Goal: Information Seeking & Learning: Learn about a topic

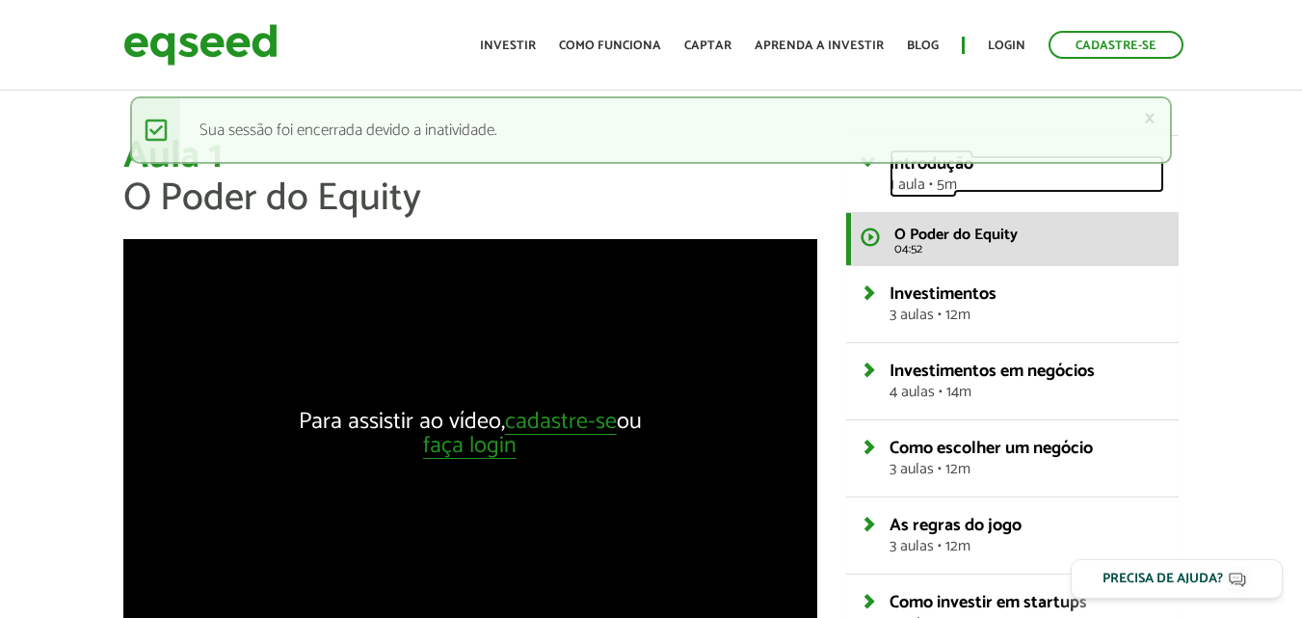
click at [963, 190] on span "1 aula • 5m" at bounding box center [1026, 184] width 275 height 15
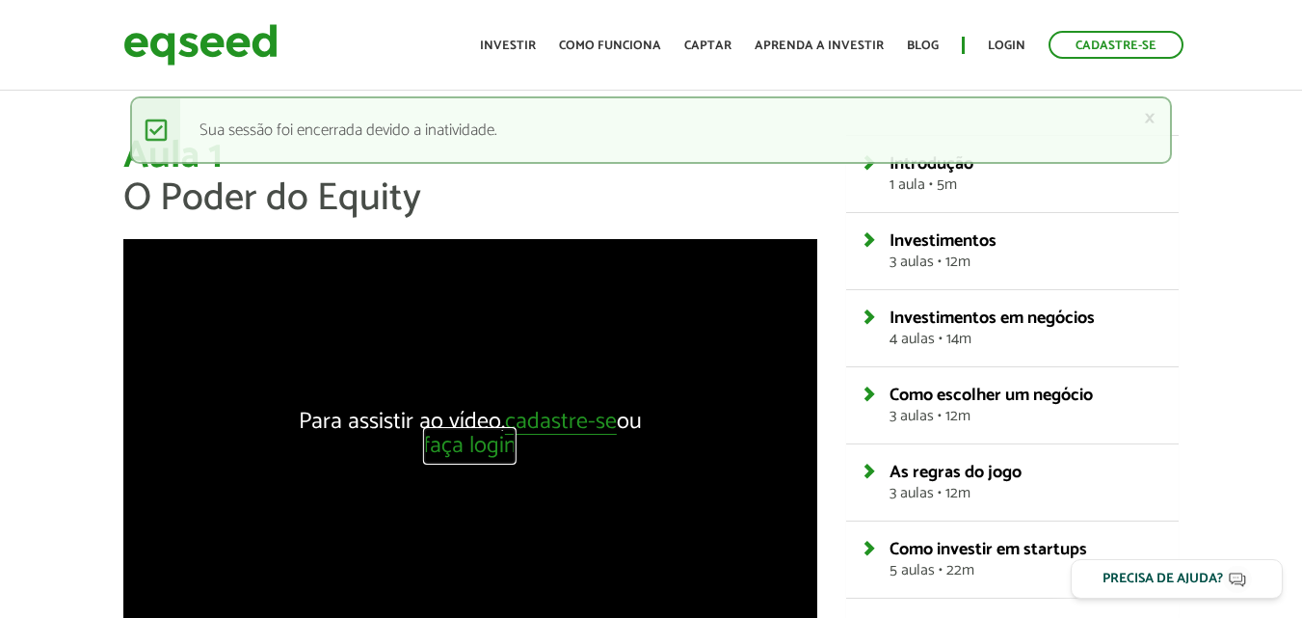
click at [516, 444] on link "faça login" at bounding box center [469, 446] width 93 height 24
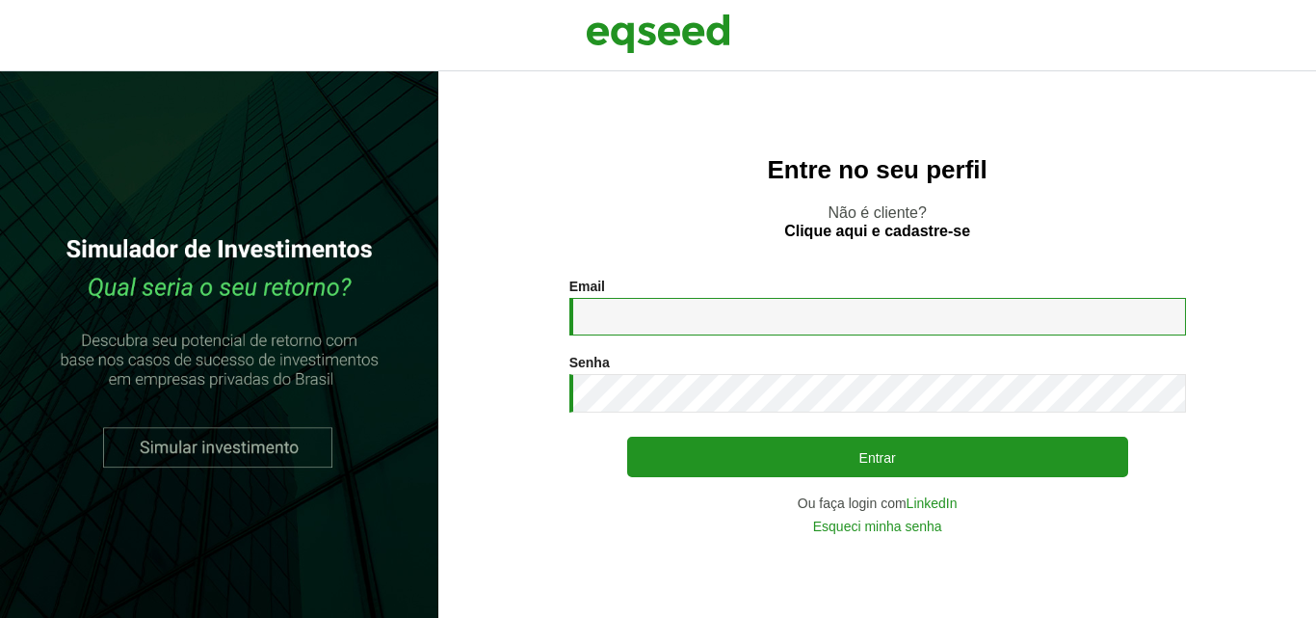
click at [630, 303] on input "Email *" at bounding box center [877, 317] width 617 height 38
type input "*"
type input "**********"
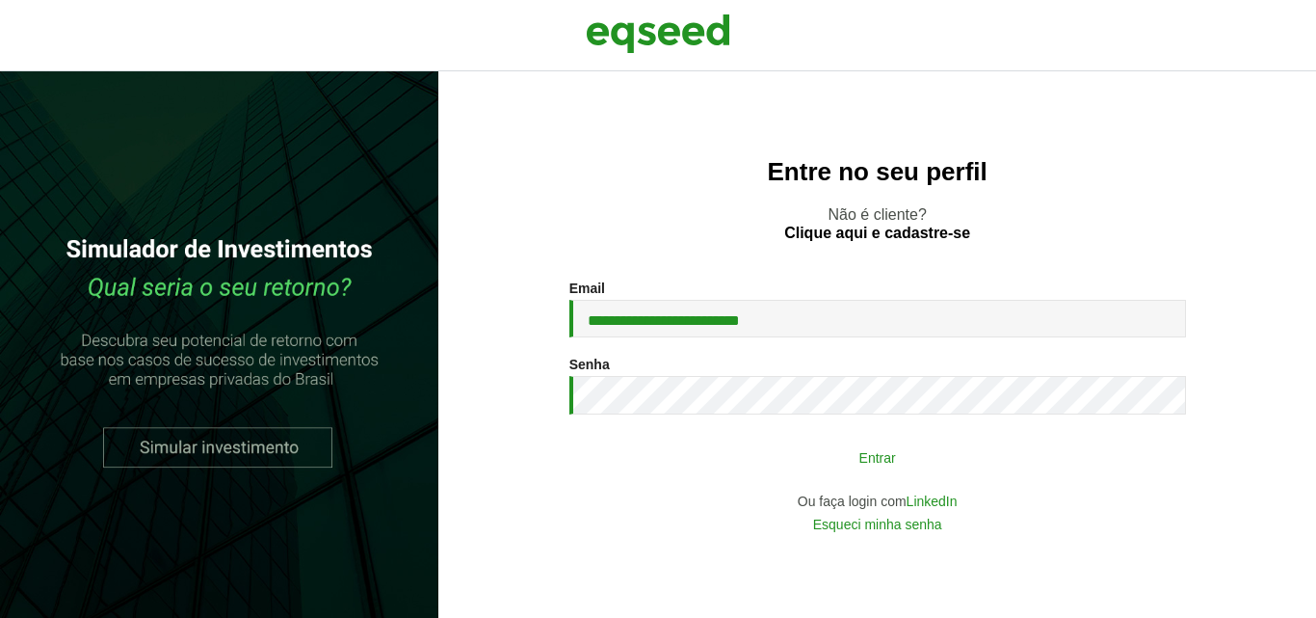
click at [836, 461] on button "Entrar" at bounding box center [877, 456] width 501 height 37
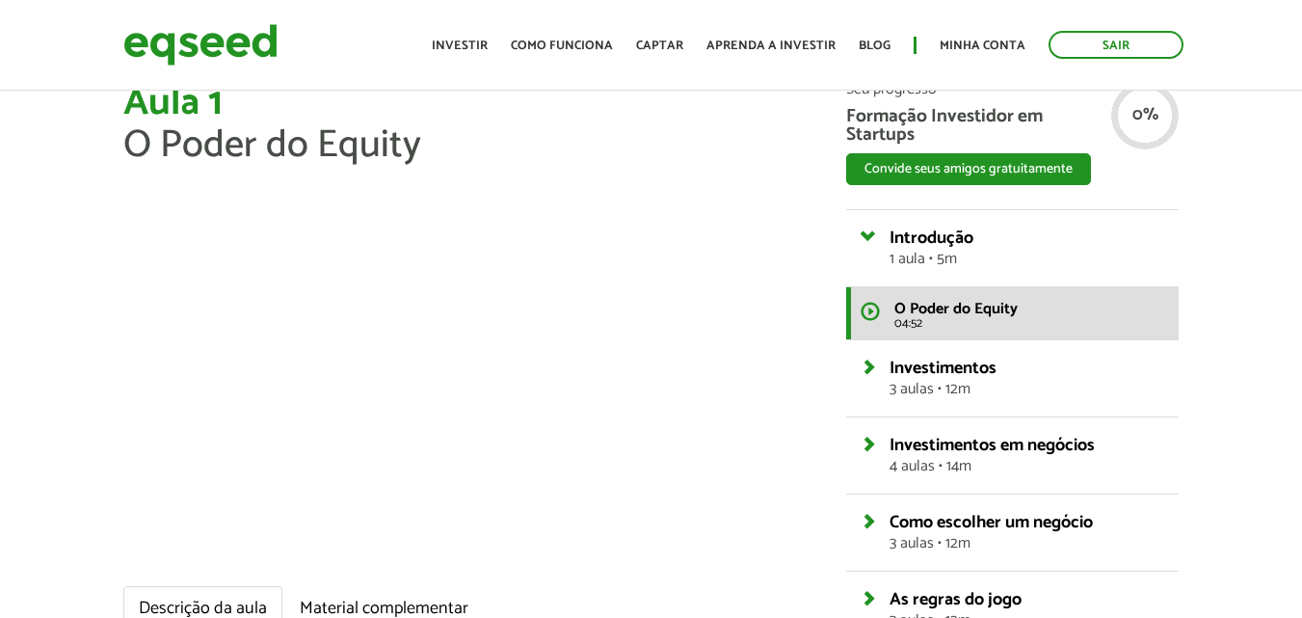
scroll to position [96, 0]
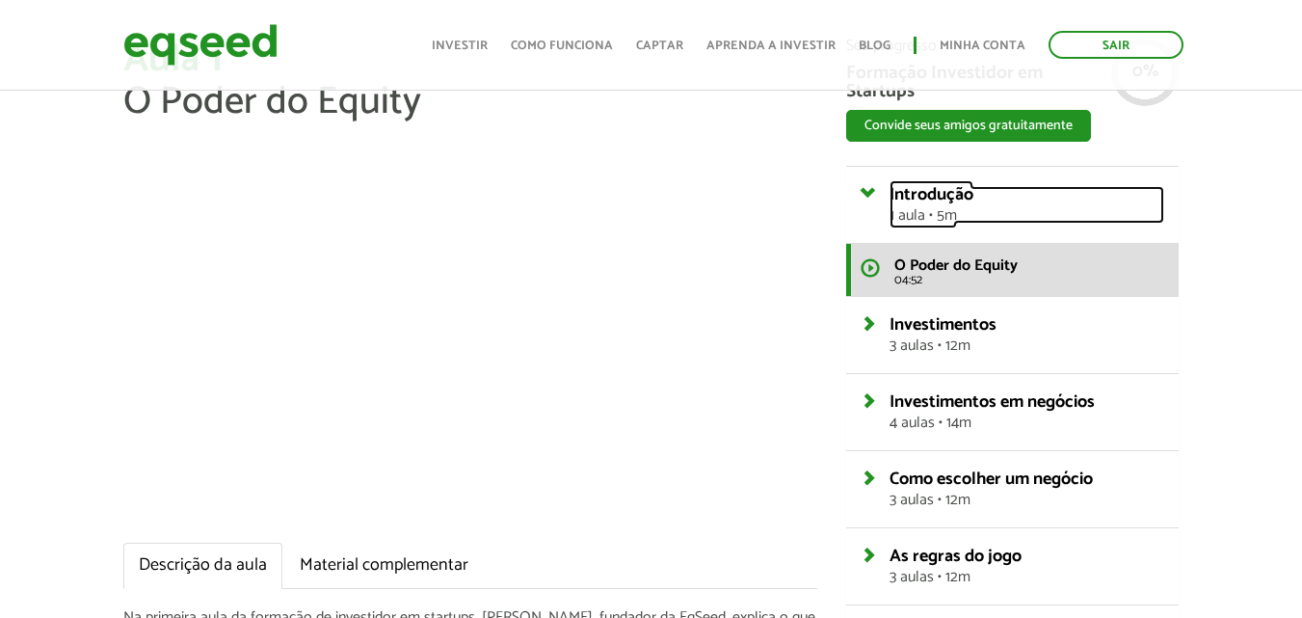
click at [917, 211] on span "1 aula • 5m" at bounding box center [1026, 215] width 275 height 15
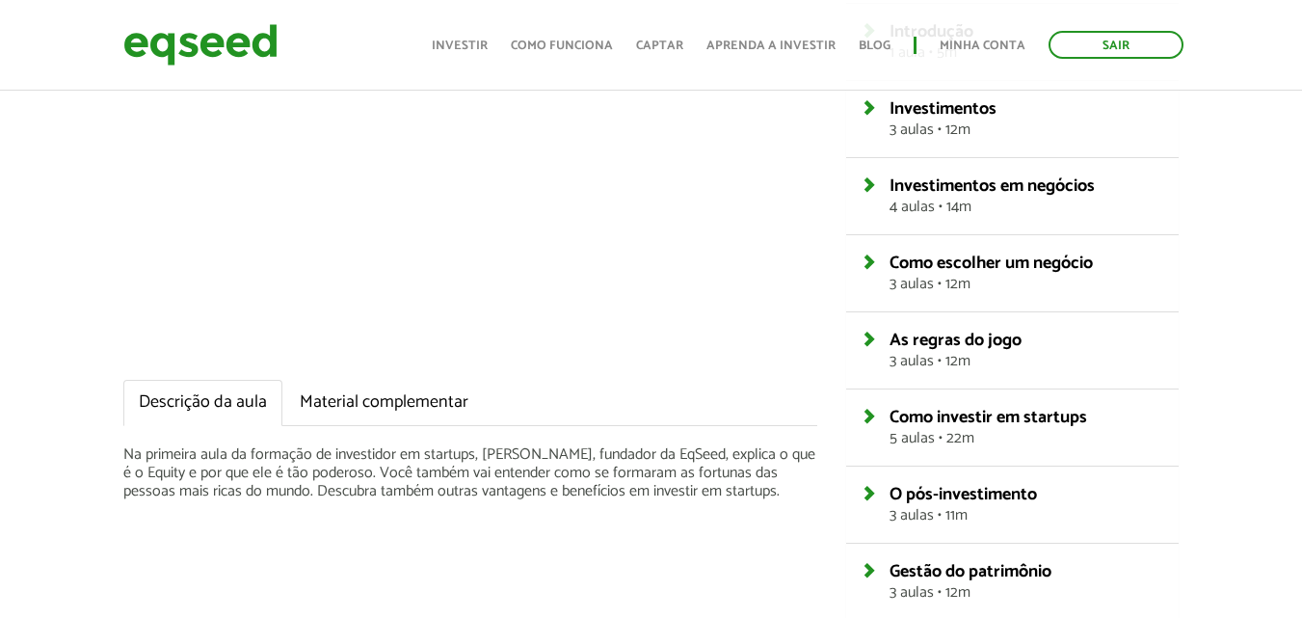
scroll to position [154, 0]
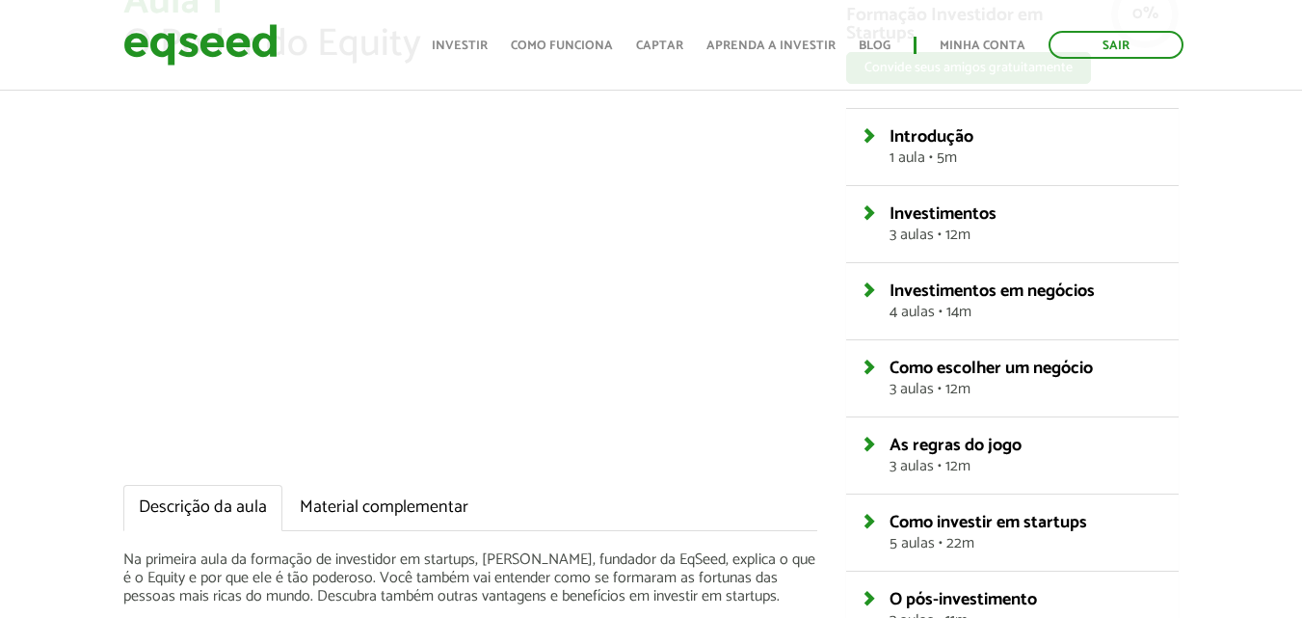
click at [13, 306] on div "Aula 1 O Poder do Equity Descrição da aula Material complementar Na primeira au…" at bounding box center [651, 420] width 1302 height 878
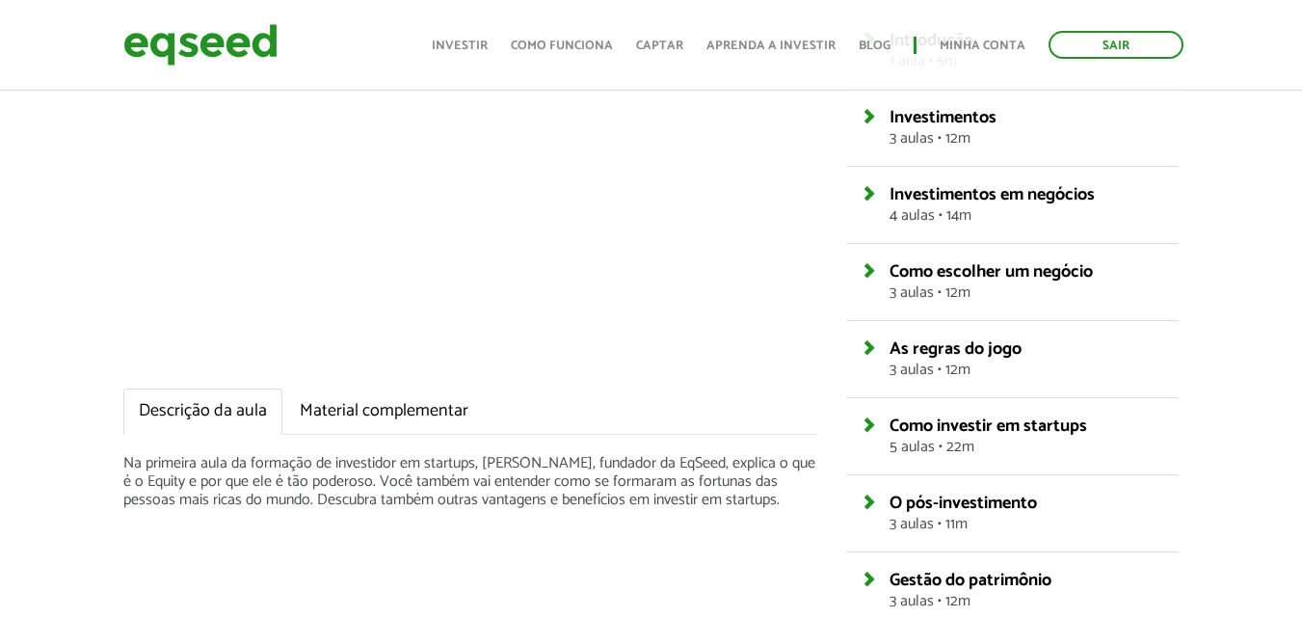
scroll to position [347, 0]
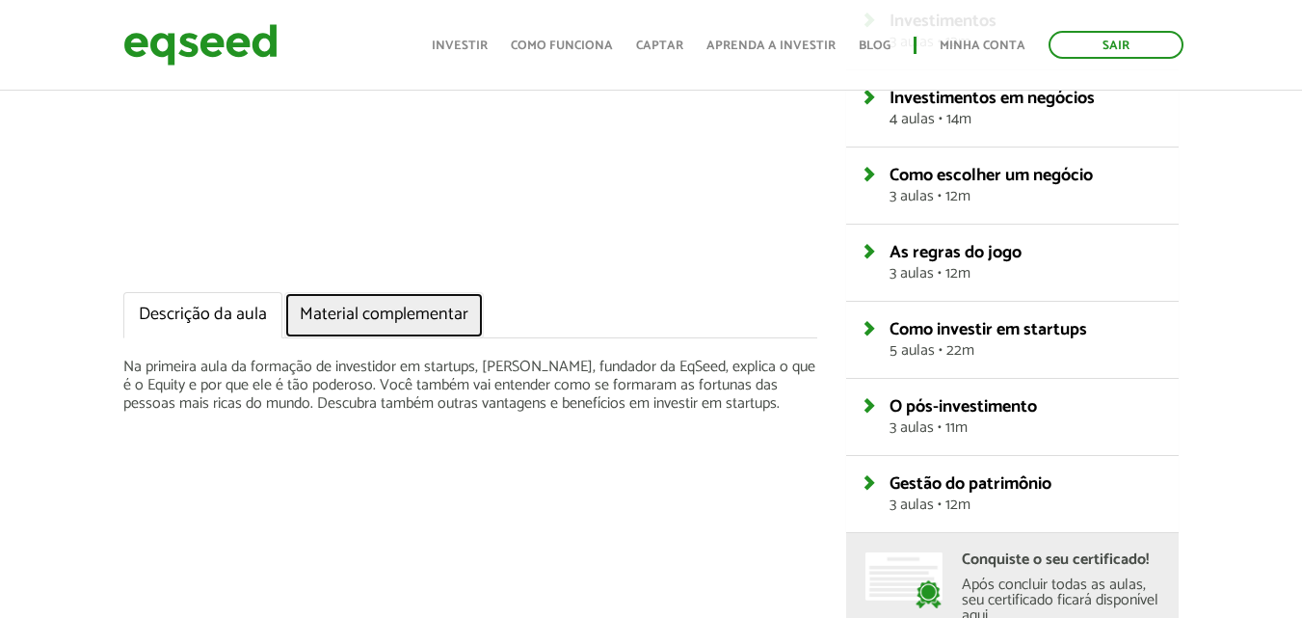
click at [378, 322] on link "Material complementar" at bounding box center [383, 315] width 199 height 46
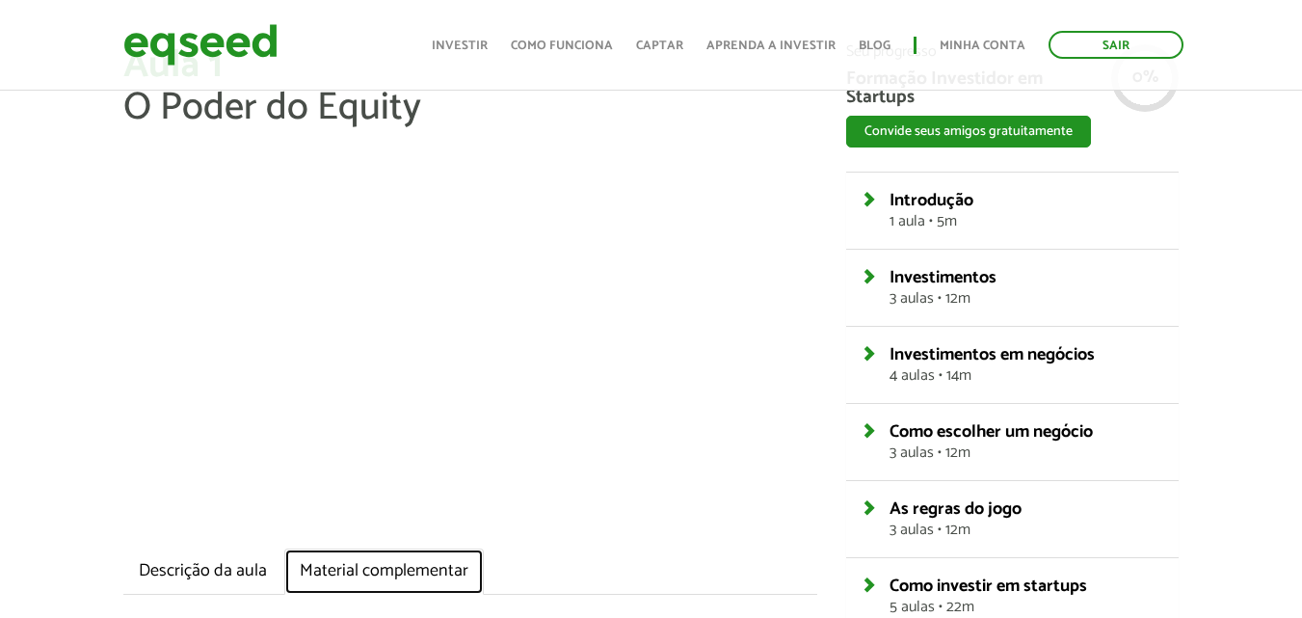
scroll to position [58, 0]
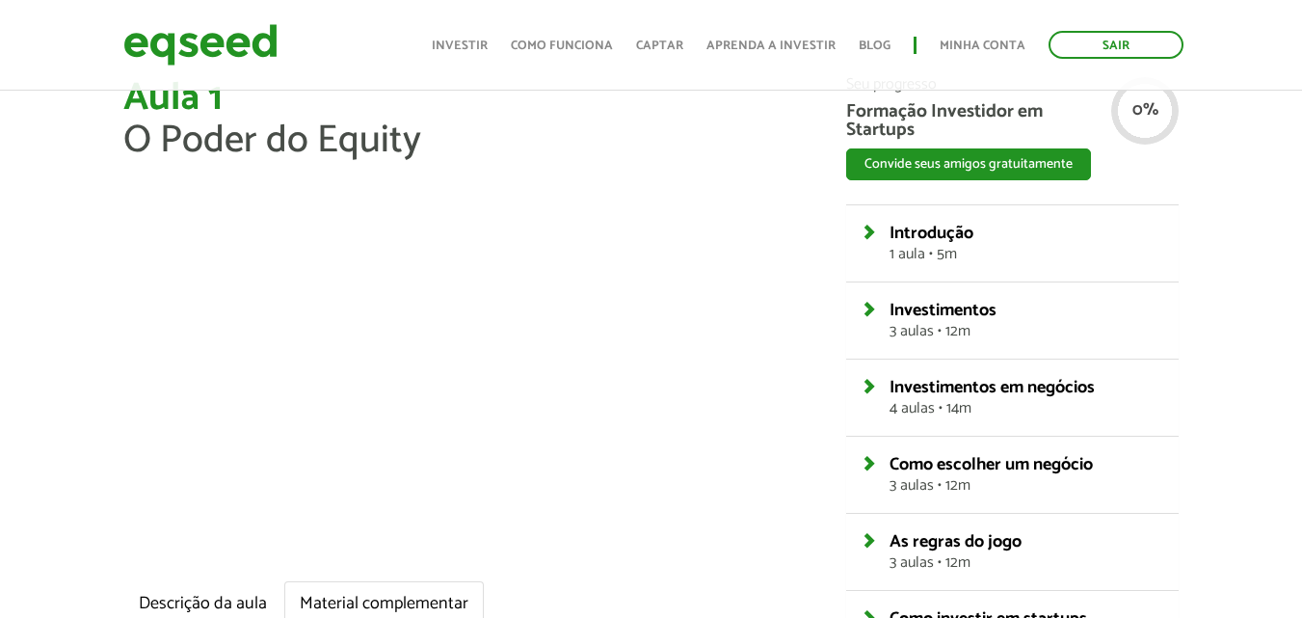
click at [21, 290] on div "Aula 1 O Poder do Equity Descrição da aula Material complementar Na primeira au…" at bounding box center [651, 516] width 1302 height 878
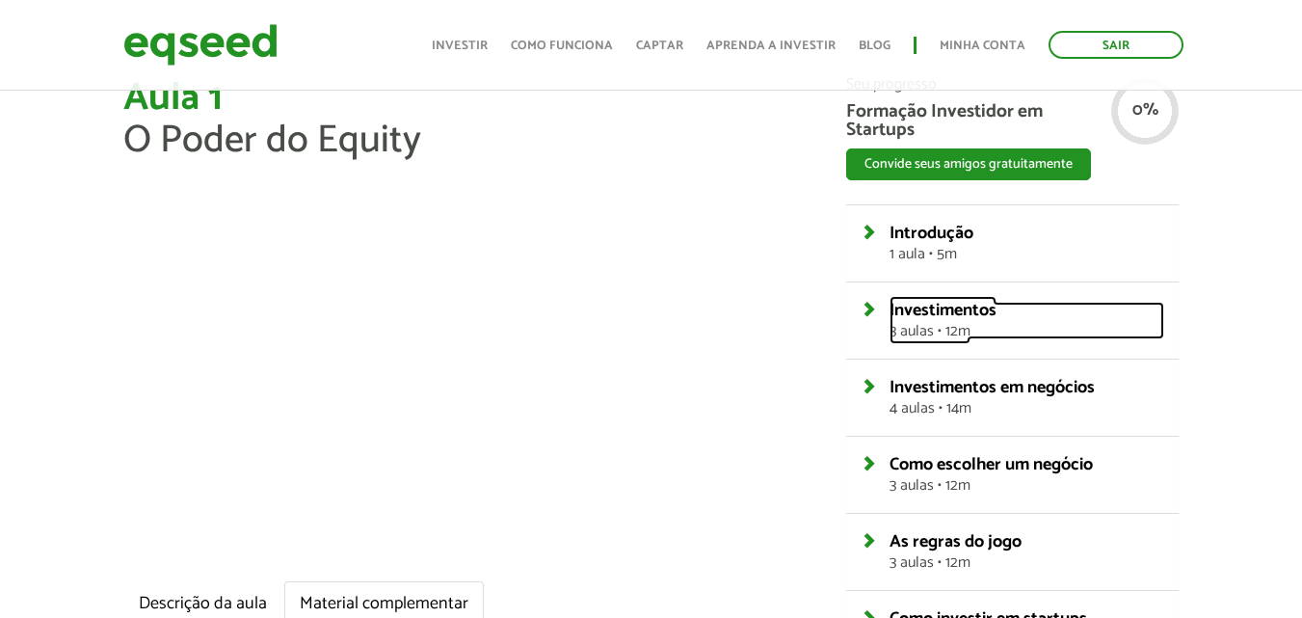
click at [934, 317] on span "Investimentos" at bounding box center [942, 310] width 107 height 29
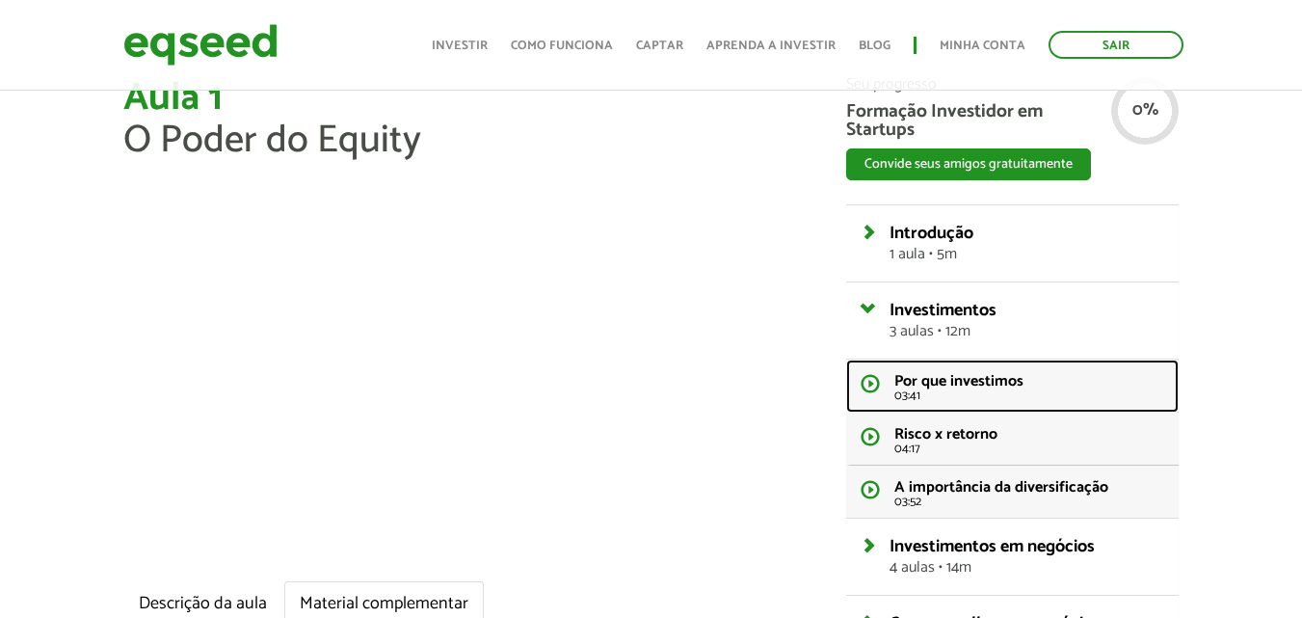
click at [944, 390] on span "Por que investimos" at bounding box center [958, 381] width 129 height 26
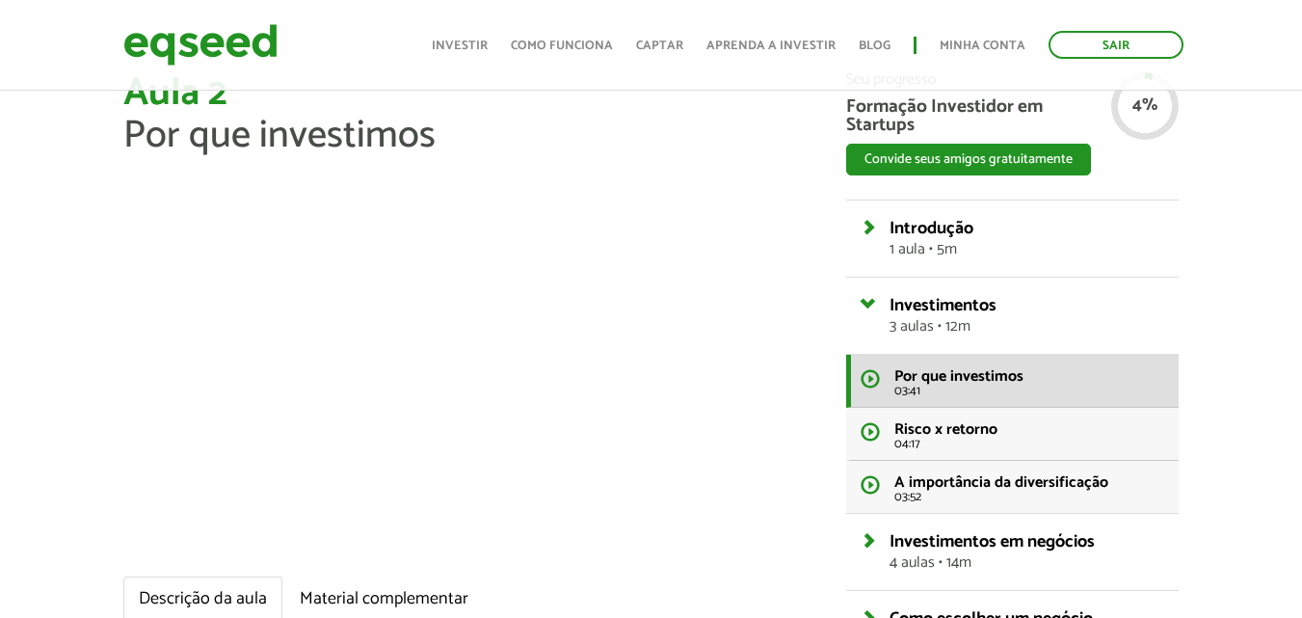
scroll to position [96, 0]
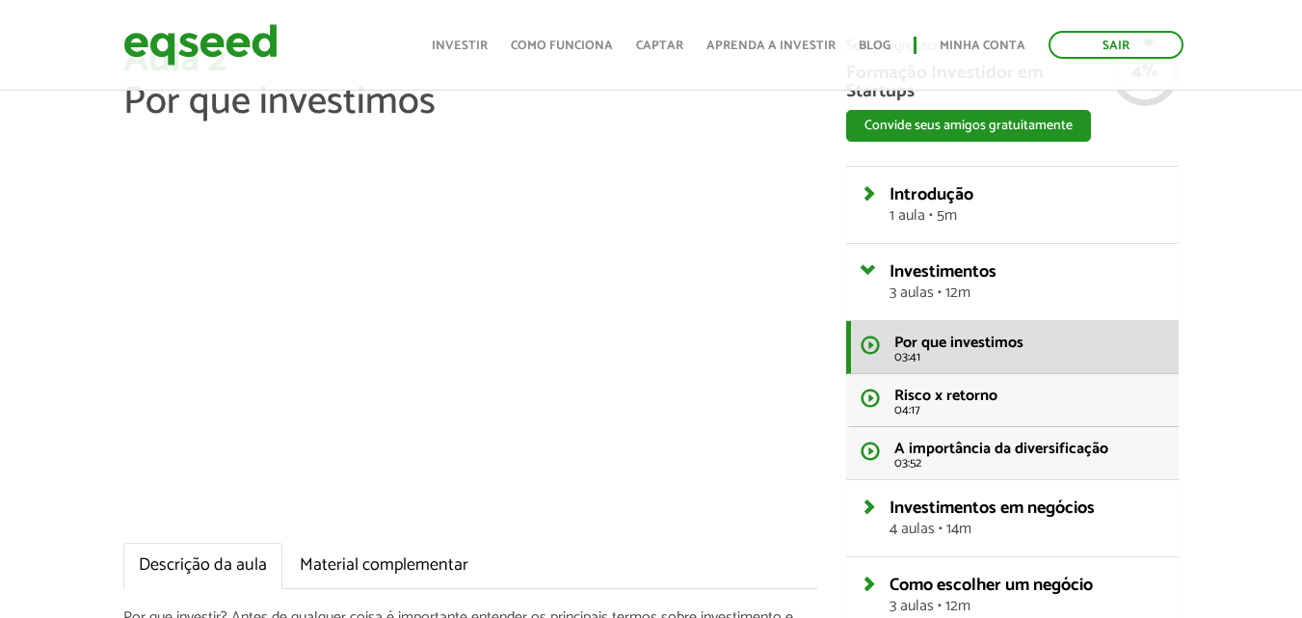
click at [30, 289] on div "Aula 2 Por que investimos Descrição da aula Material complementar Por que inves…" at bounding box center [651, 557] width 1302 height 1037
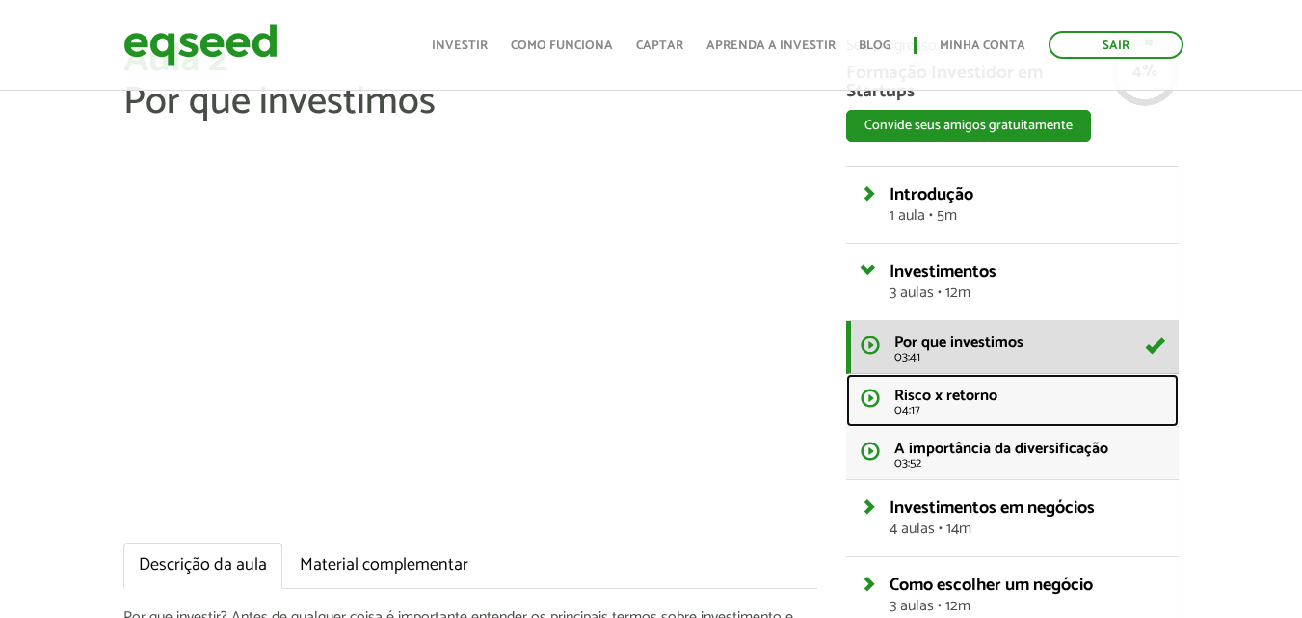
click at [991, 417] on link "Risco x retorno 04:17" at bounding box center [1012, 400] width 332 height 53
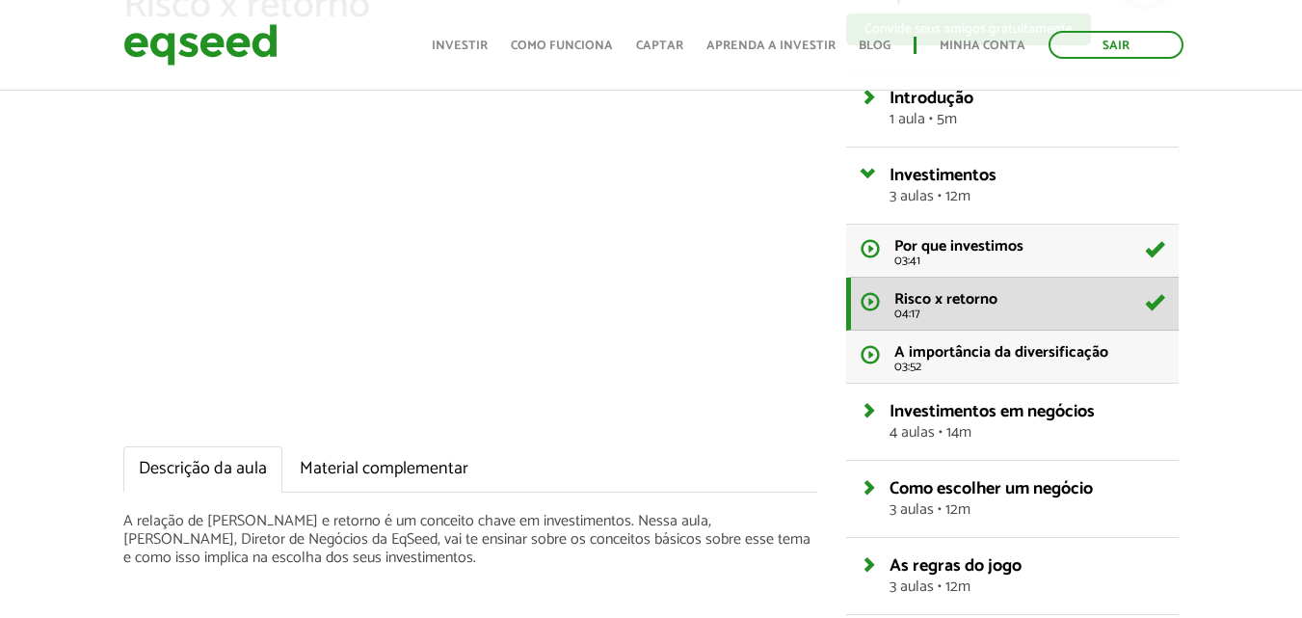
scroll to position [289, 0]
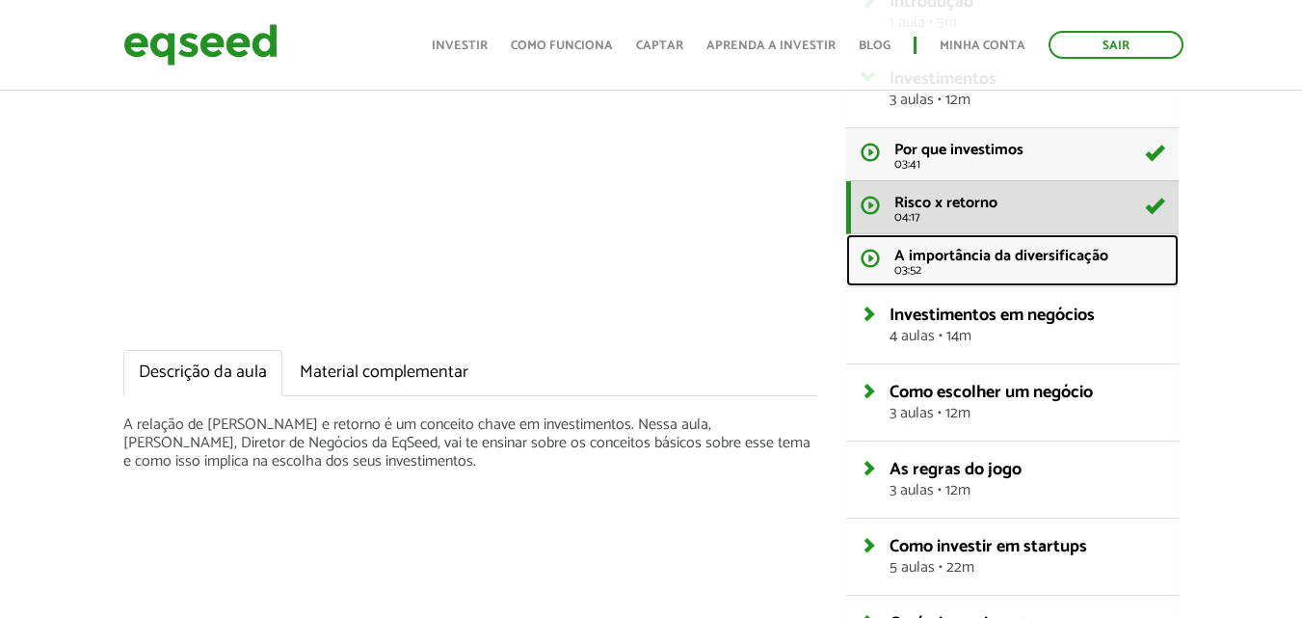
click at [996, 259] on span "A importância da diversificação" at bounding box center [1001, 256] width 214 height 26
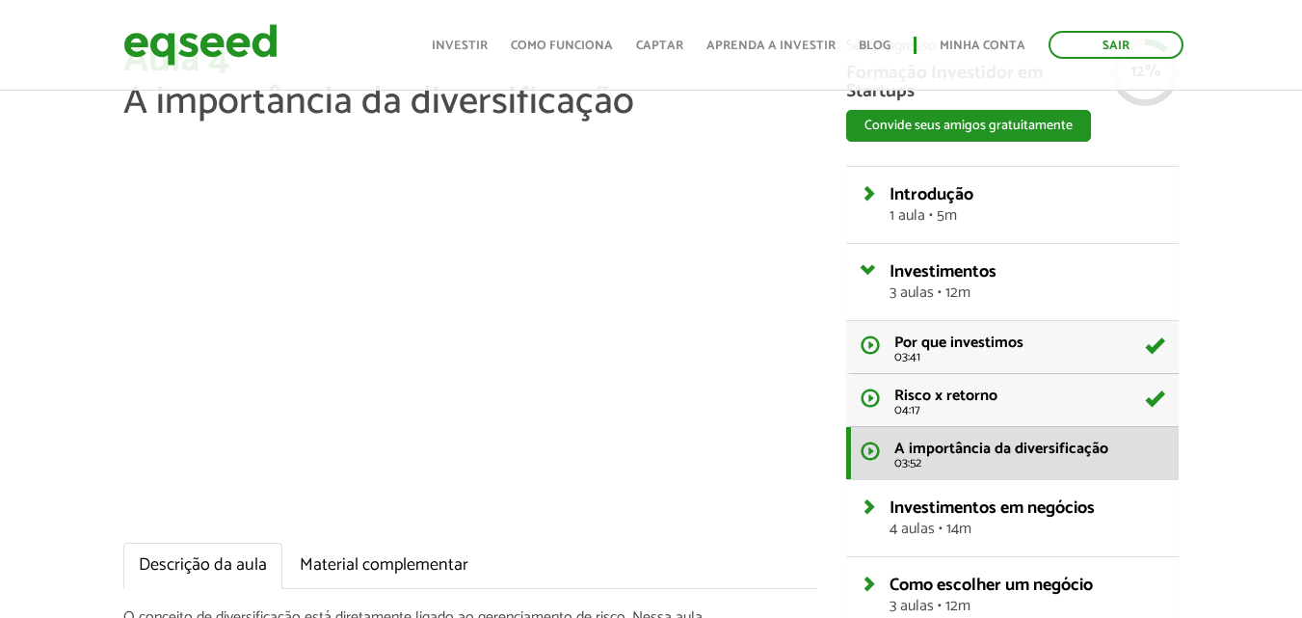
scroll to position [193, 0]
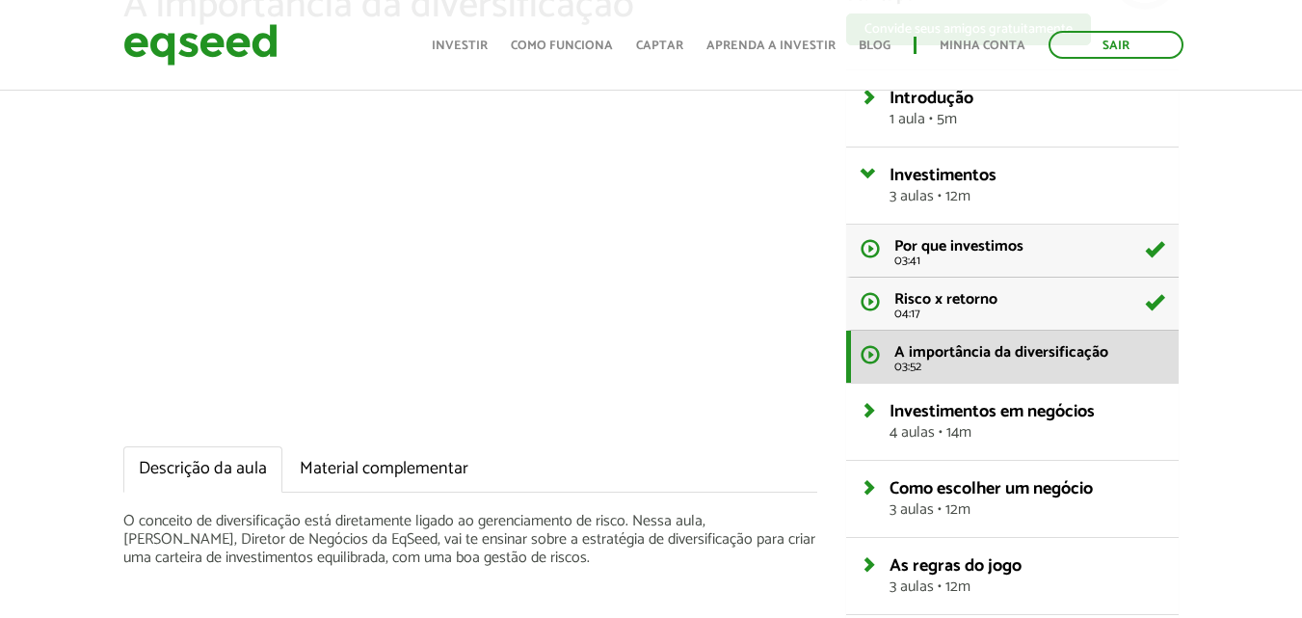
click at [13, 290] on div "Aula 4 A importância da diversificação Descrição da aula Material complementar …" at bounding box center [651, 460] width 1302 height 1037
click at [948, 433] on span "4 aulas • 14m" at bounding box center [1026, 432] width 275 height 15
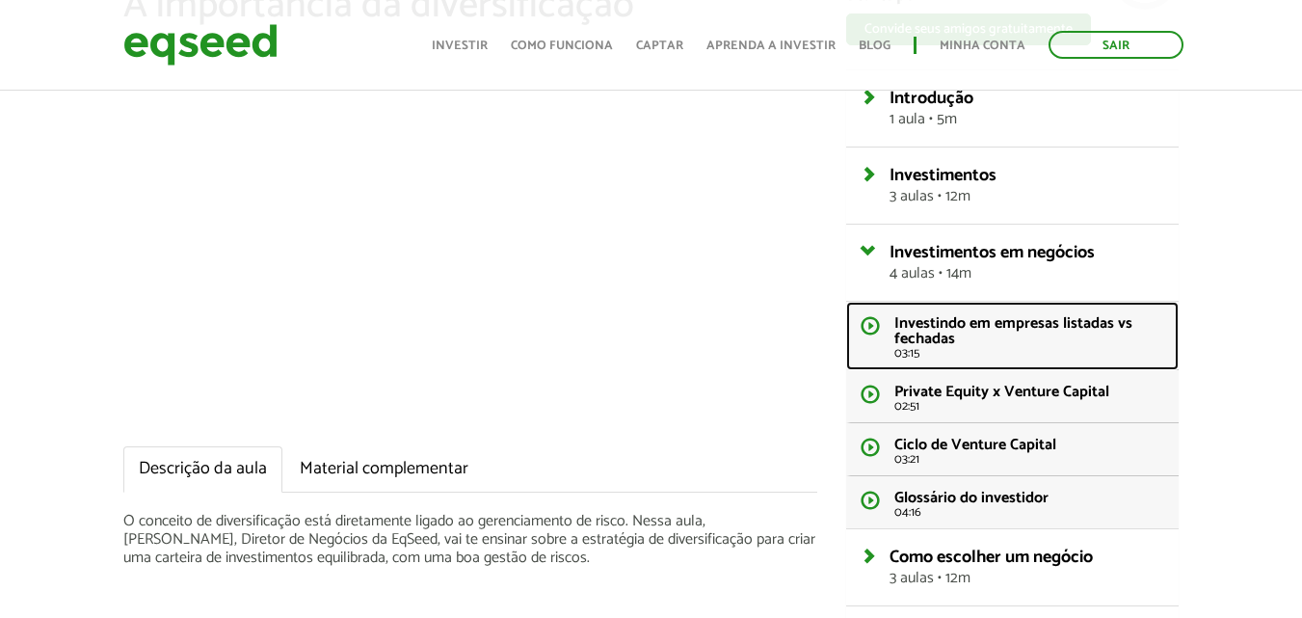
click at [1023, 334] on span "Investindo em empresas listadas vs fechadas" at bounding box center [1013, 330] width 238 height 41
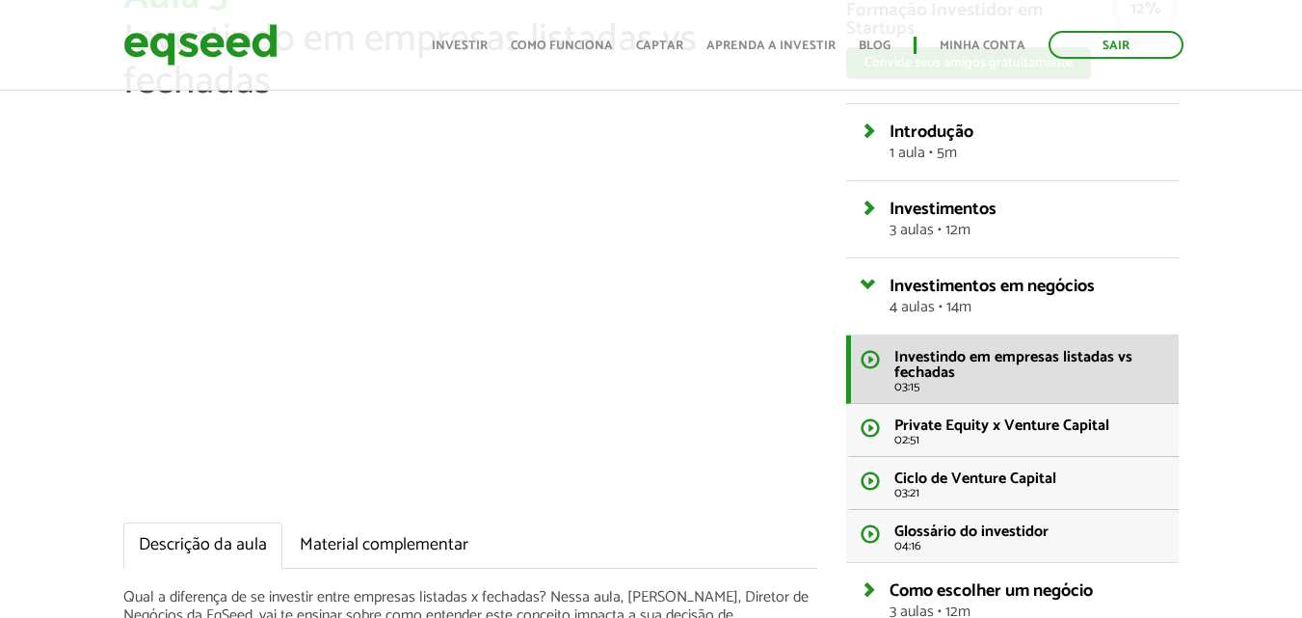
scroll to position [193, 0]
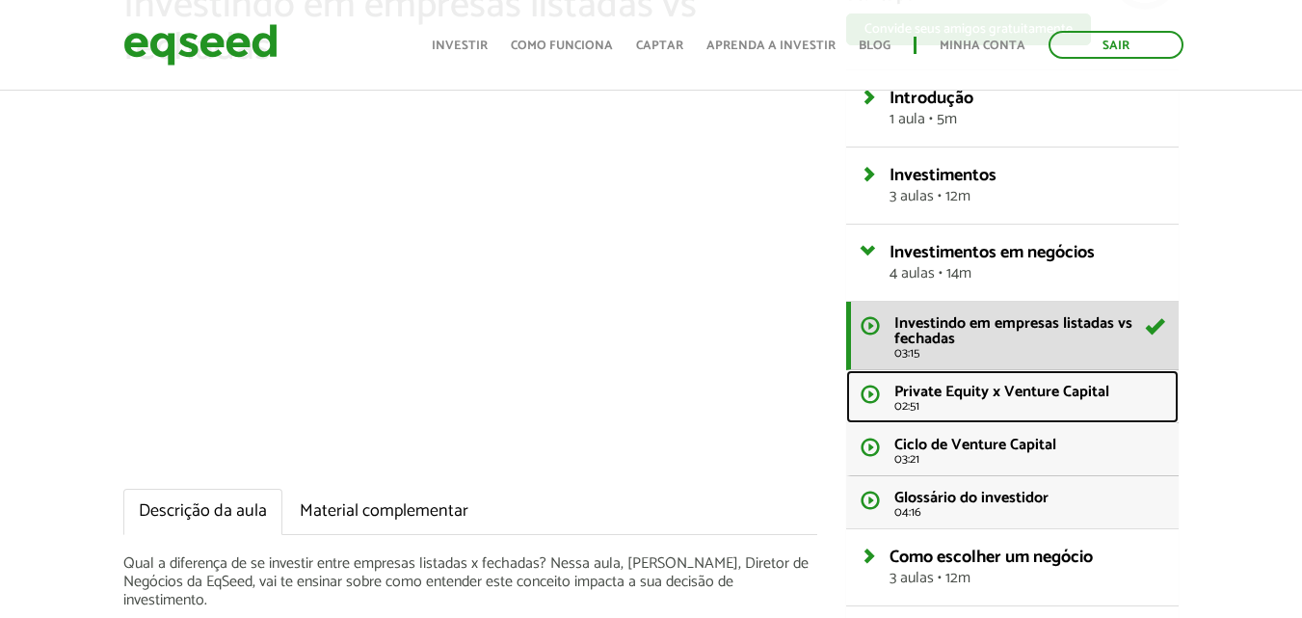
click at [1008, 374] on link "Private Equity x Venture Capital 02:51" at bounding box center [1012, 396] width 332 height 53
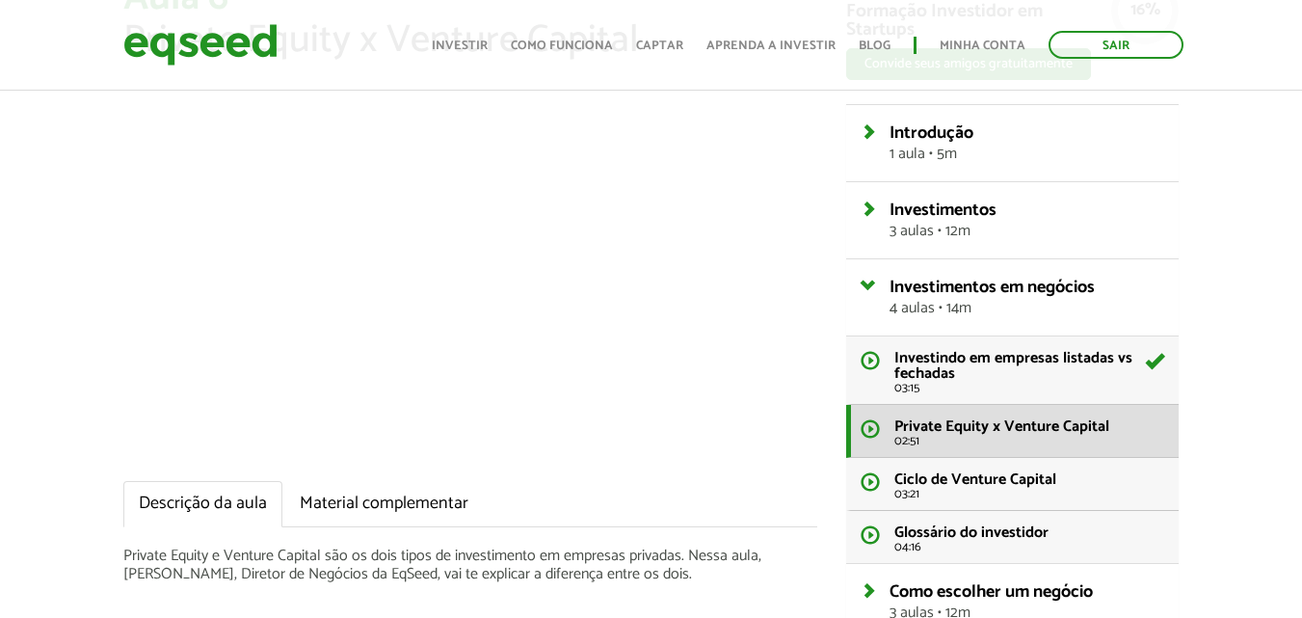
scroll to position [96, 0]
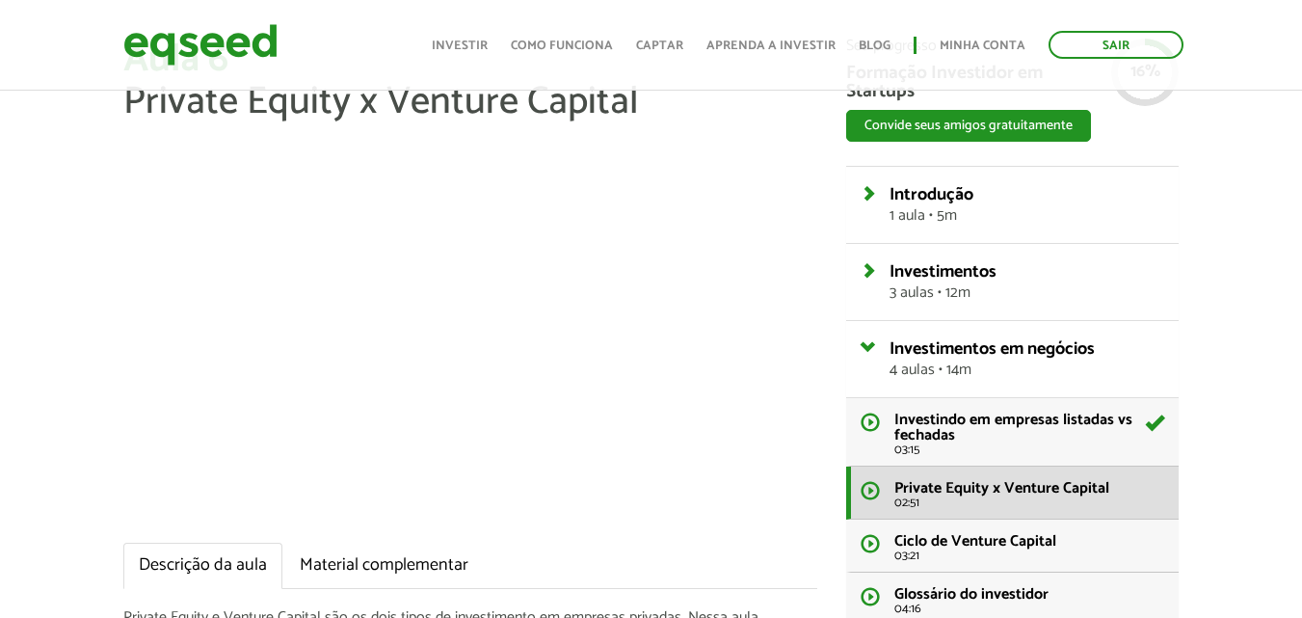
click at [0, 383] on div "Aula 6 Private Equity x Venture Capital Descrição da aula Material complementar…" at bounding box center [651, 591] width 1302 height 1105
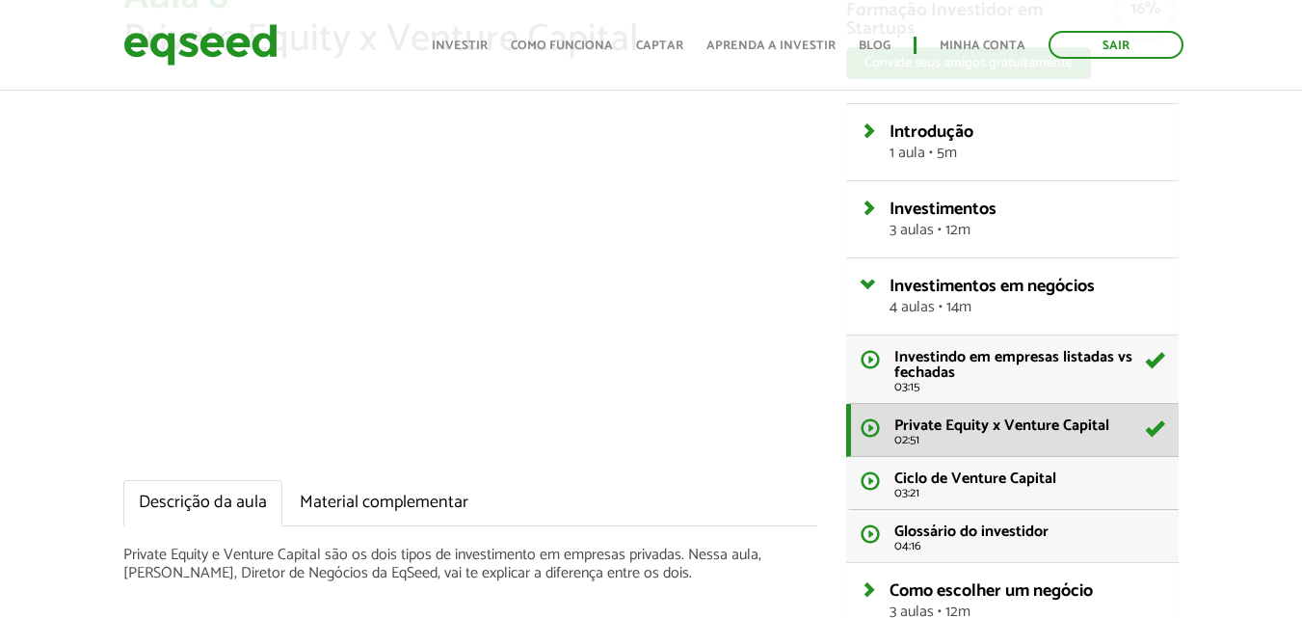
scroll to position [193, 0]
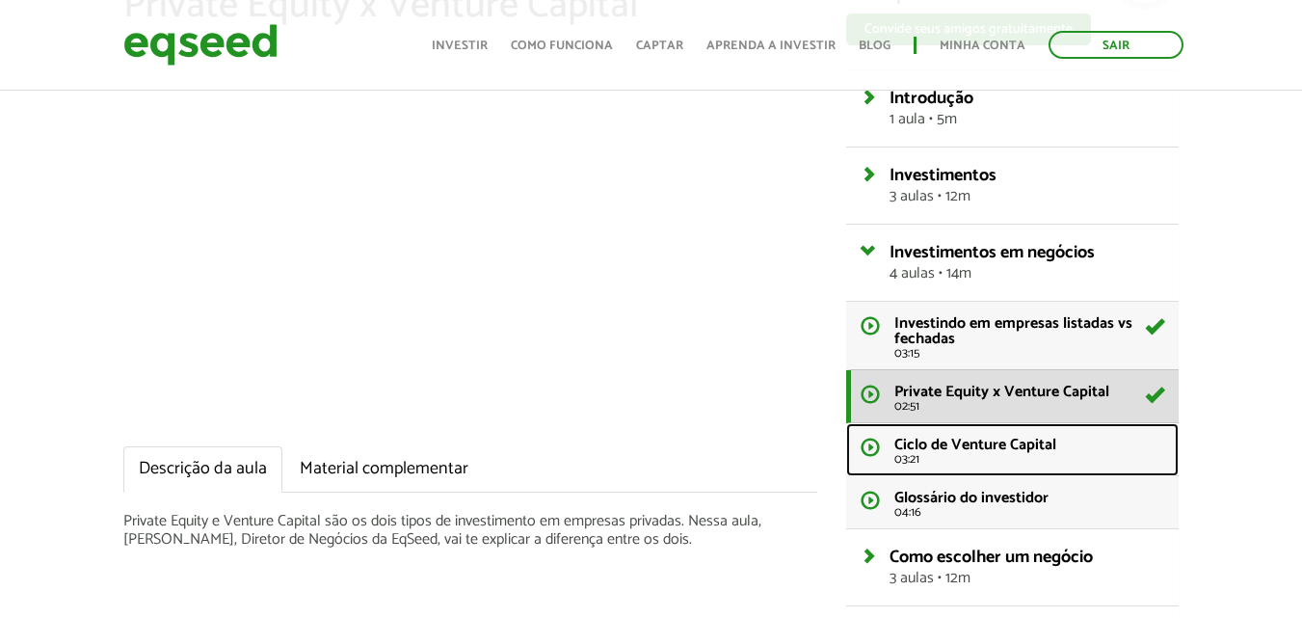
click at [931, 447] on span "Ciclo de Venture Capital" at bounding box center [975, 445] width 162 height 26
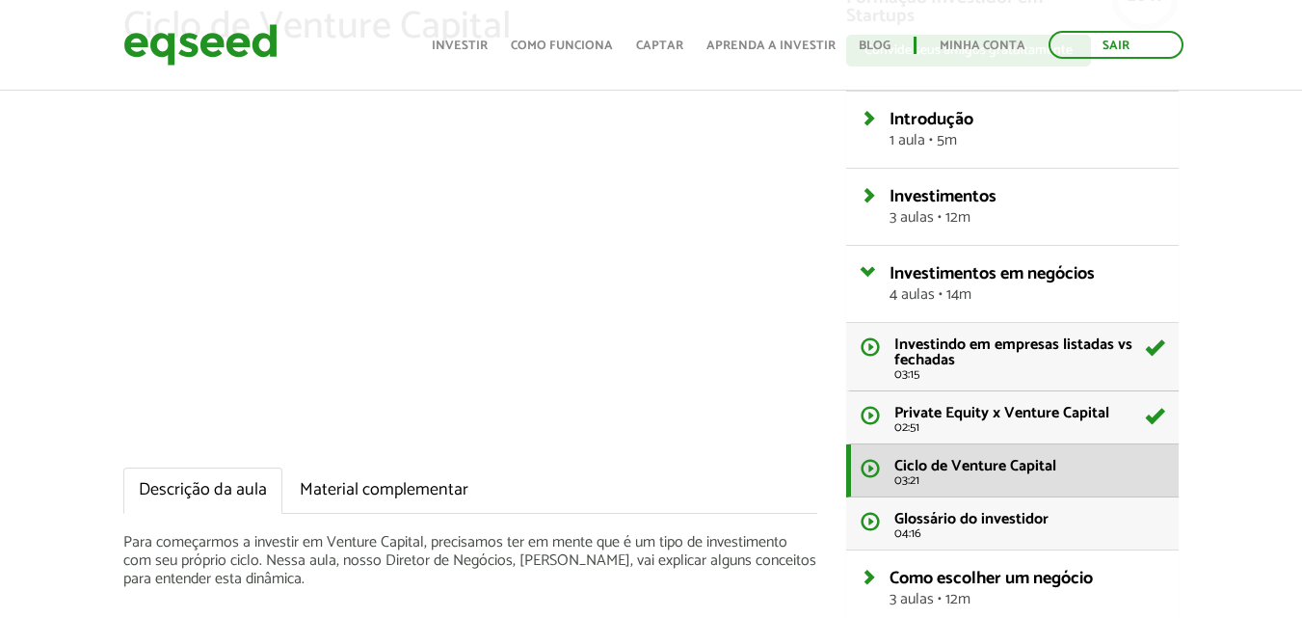
scroll to position [193, 0]
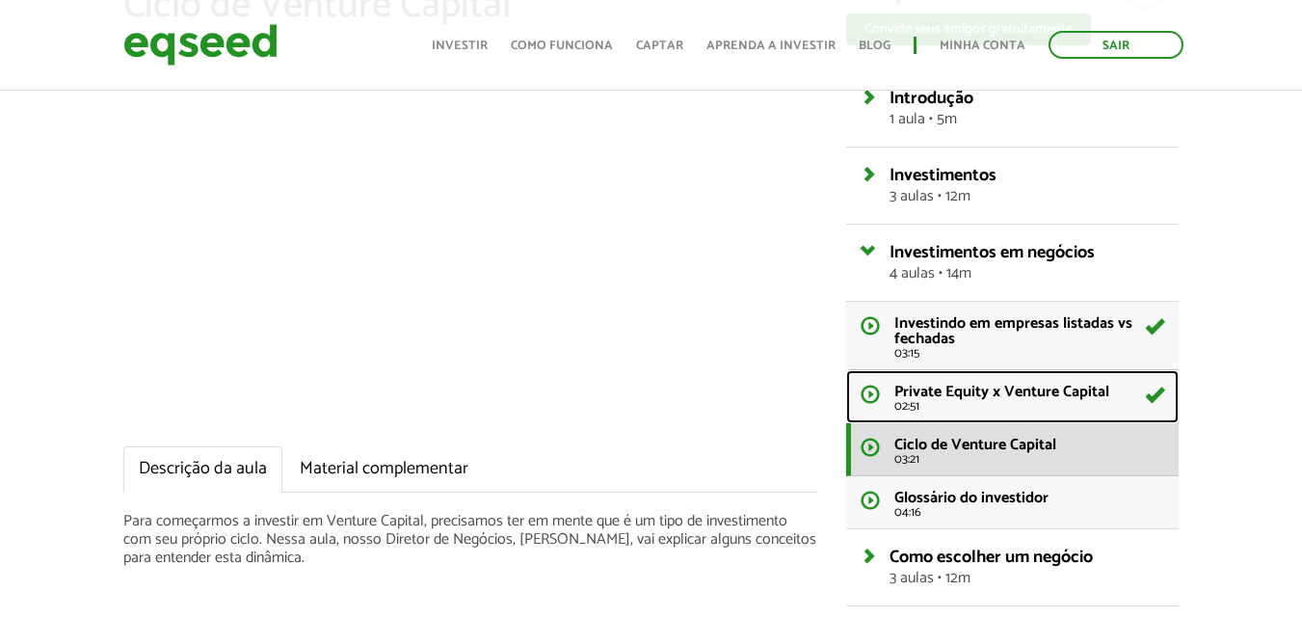
click at [1012, 389] on span "Private Equity x Venture Capital" at bounding box center [1001, 392] width 215 height 26
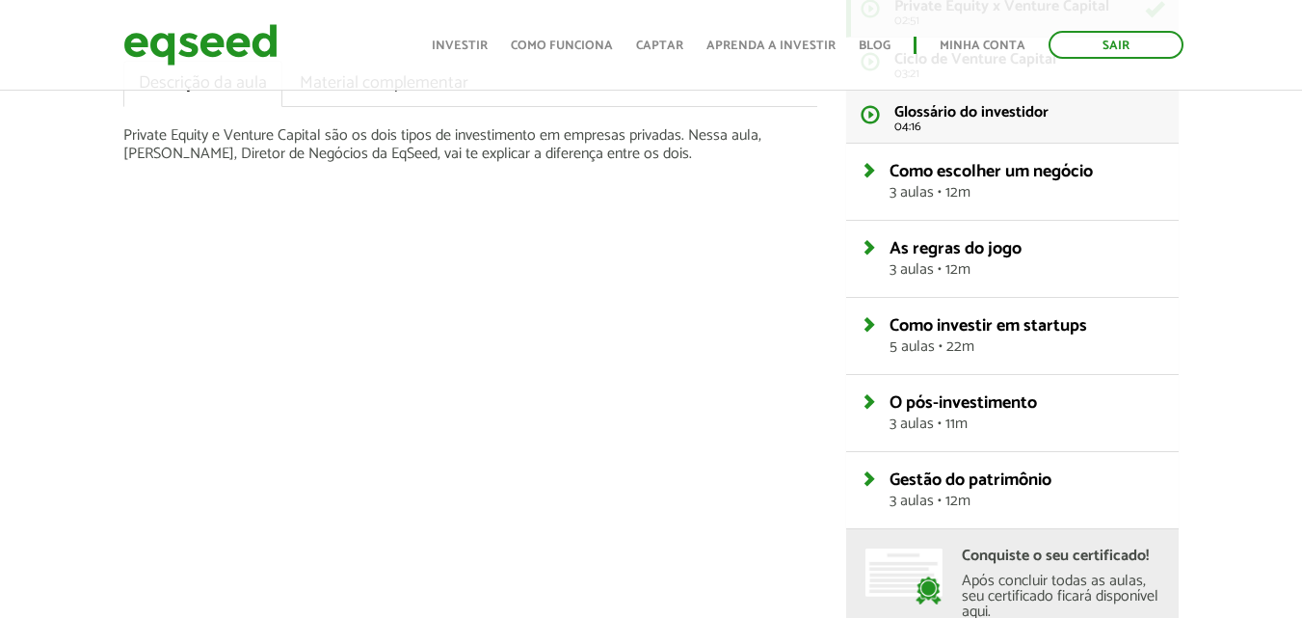
scroll to position [674, 0]
